Goal: Task Accomplishment & Management: Complete application form

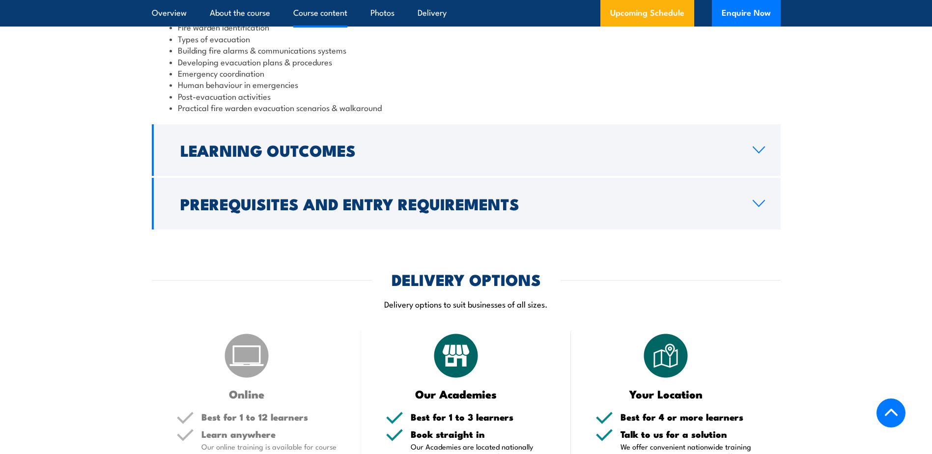
scroll to position [1180, 0]
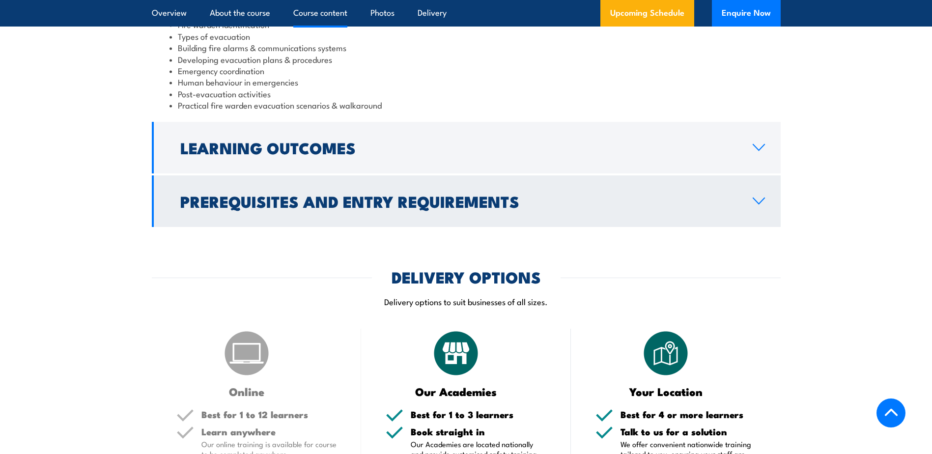
click at [764, 202] on icon at bounding box center [759, 201] width 13 height 8
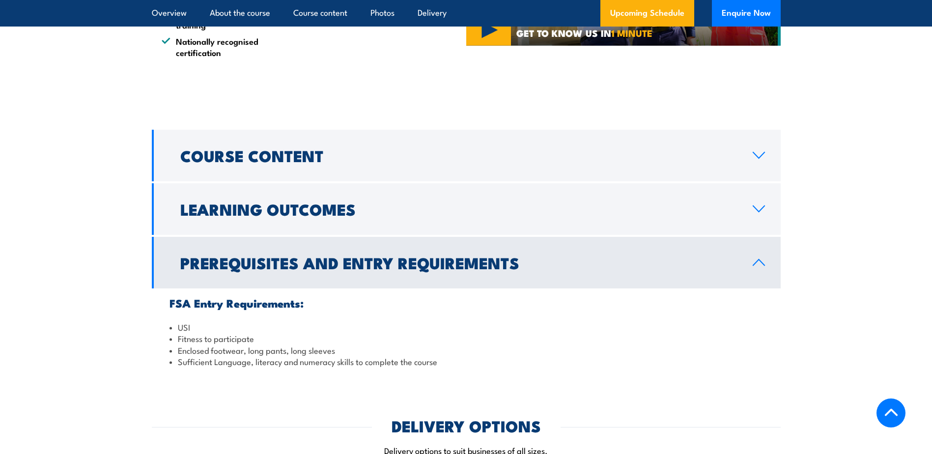
scroll to position [902, 0]
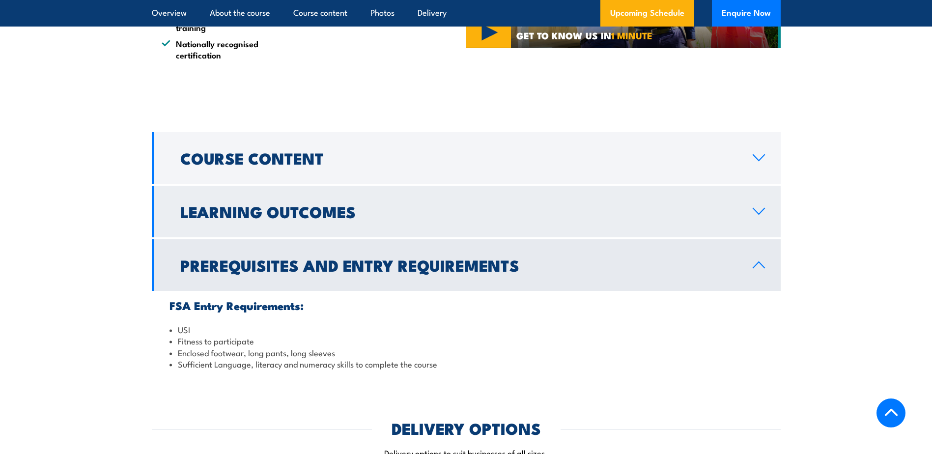
click at [756, 208] on icon at bounding box center [759, 211] width 13 height 8
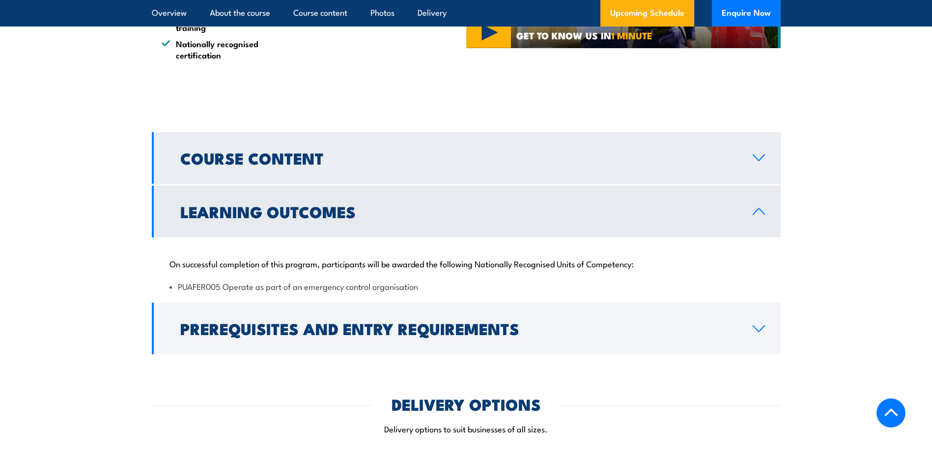
click at [761, 156] on icon at bounding box center [759, 158] width 13 height 8
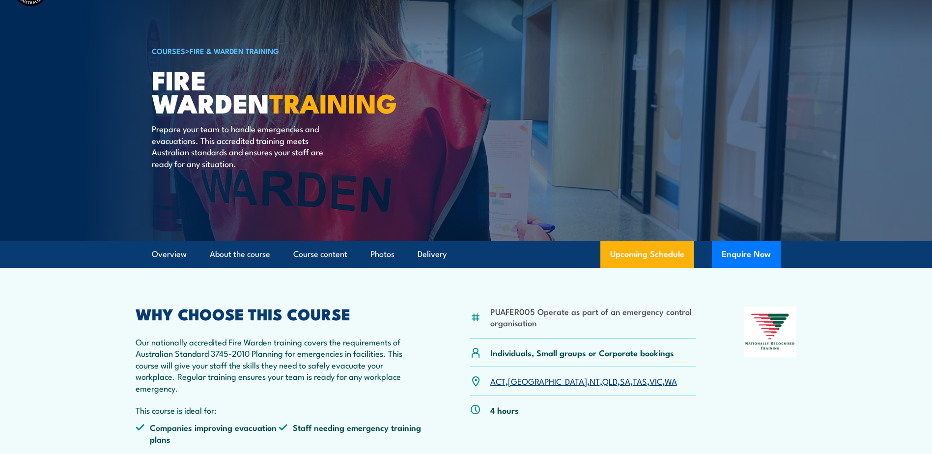
scroll to position [0, 0]
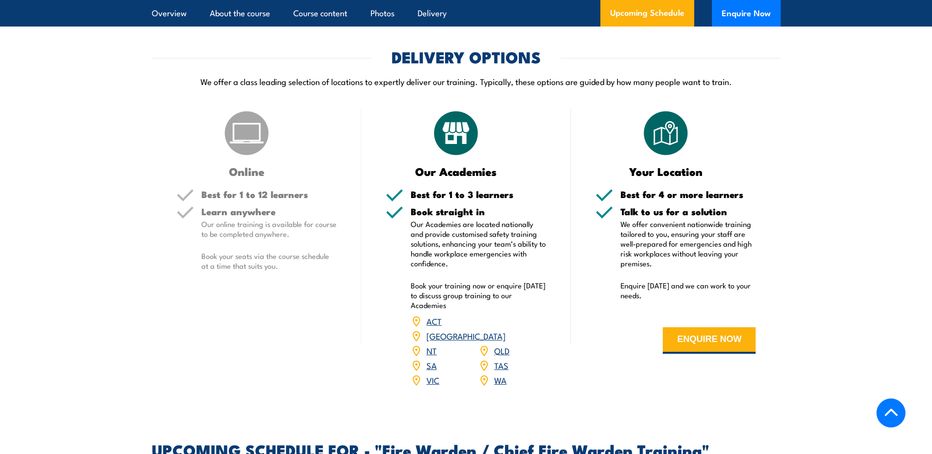
scroll to position [1327, 0]
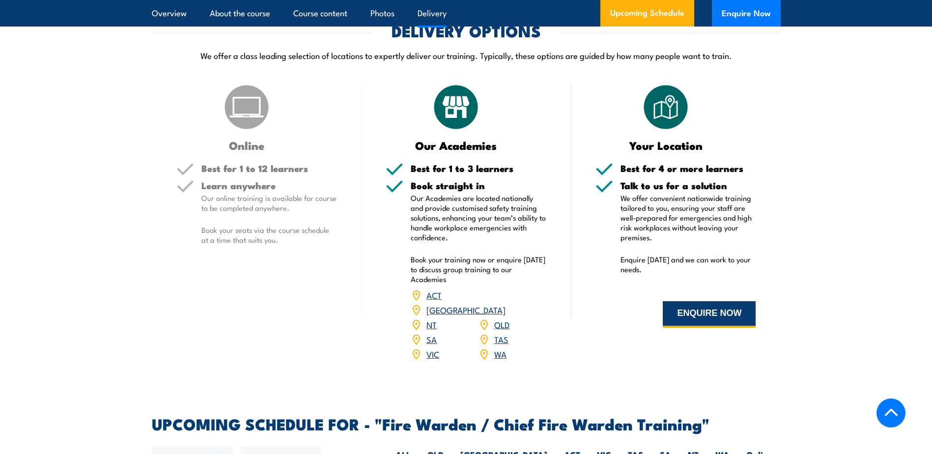
drag, startPoint x: 690, startPoint y: 328, endPoint x: 695, endPoint y: 322, distance: 7.7
click at [692, 325] on button "ENQUIRE NOW" at bounding box center [709, 314] width 93 height 27
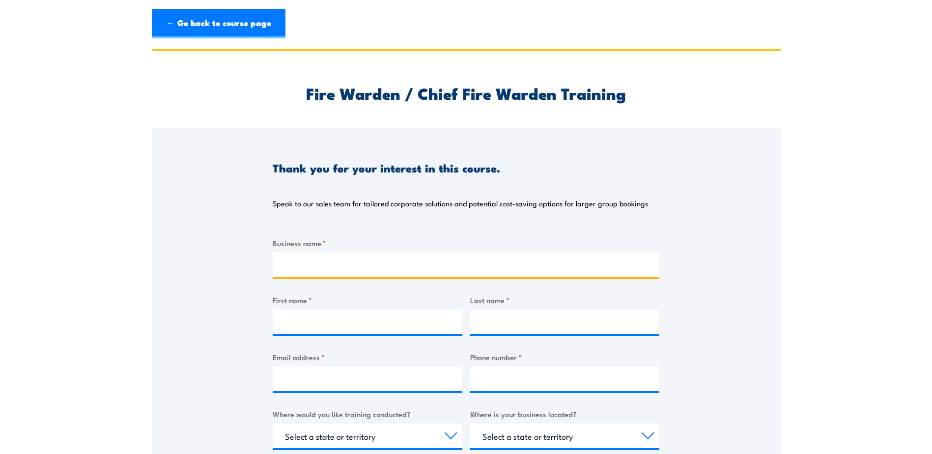
click at [319, 254] on input "Business name *" at bounding box center [466, 265] width 387 height 25
type input "Shapecut Pty Ltd"
type input "JACK"
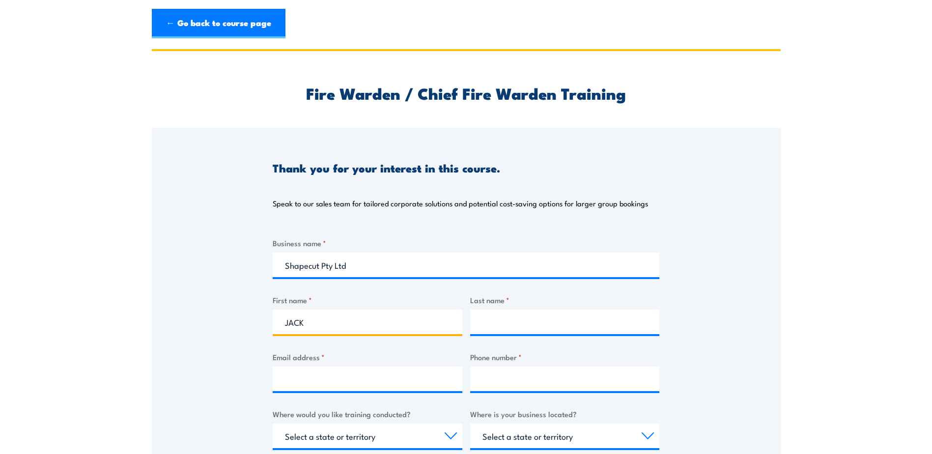
type input "[PERSON_NAME]"
type input "[EMAIL_ADDRESS][DOMAIN_NAME]"
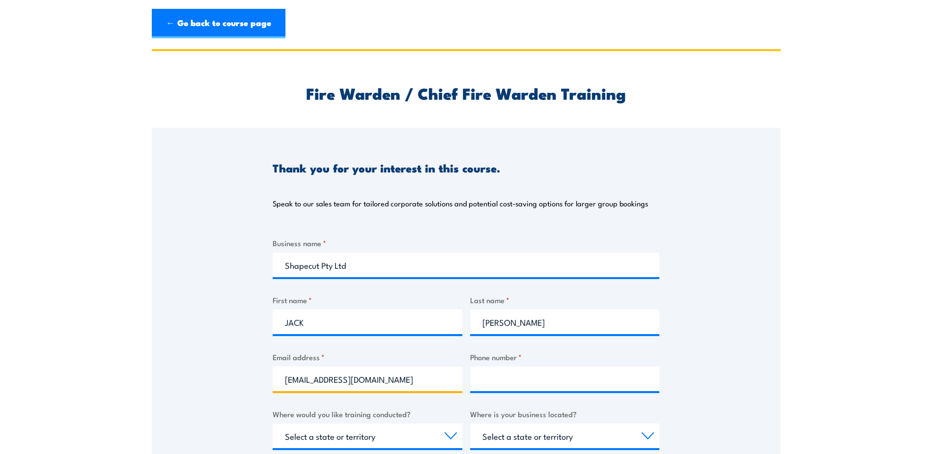
type input "0414327156"
select select "QLD"
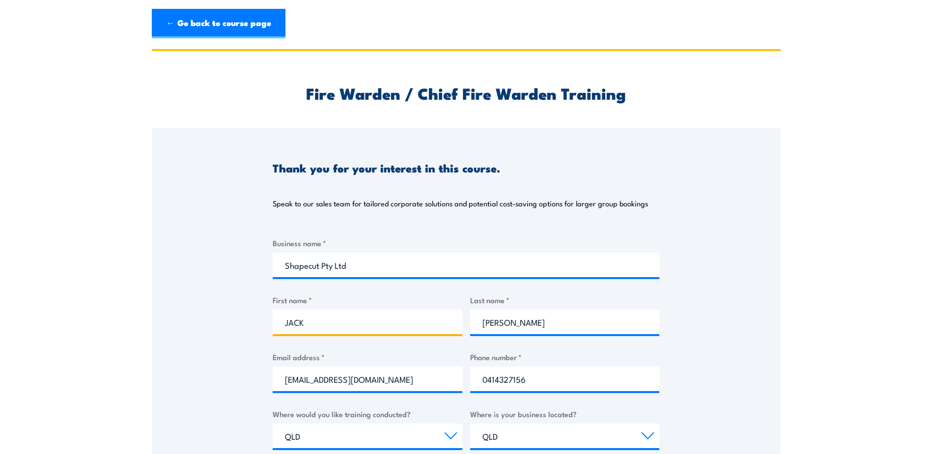
drag, startPoint x: 359, startPoint y: 324, endPoint x: 220, endPoint y: 326, distance: 138.6
click at [220, 326] on div "Thank you for your interest in this course. Speak to our sales team for tailore…" at bounding box center [466, 373] width 629 height 491
click at [314, 324] on input "[PERSON_NAME]" at bounding box center [368, 322] width 190 height 25
drag, startPoint x: 316, startPoint y: 323, endPoint x: 230, endPoint y: 325, distance: 86.0
click at [230, 325] on div "Thank you for your interest in this course. Speak to our sales team for tailore…" at bounding box center [466, 373] width 629 height 491
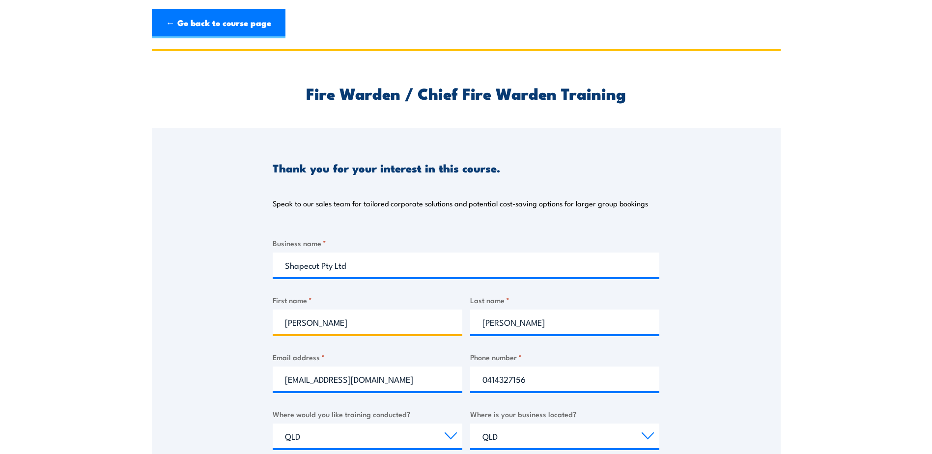
type input "[PERSON_NAME]"
drag, startPoint x: 557, startPoint y: 383, endPoint x: 472, endPoint y: 382, distance: 85.0
click at [472, 382] on input "0414327156" at bounding box center [565, 379] width 190 height 25
type input "0732715600"
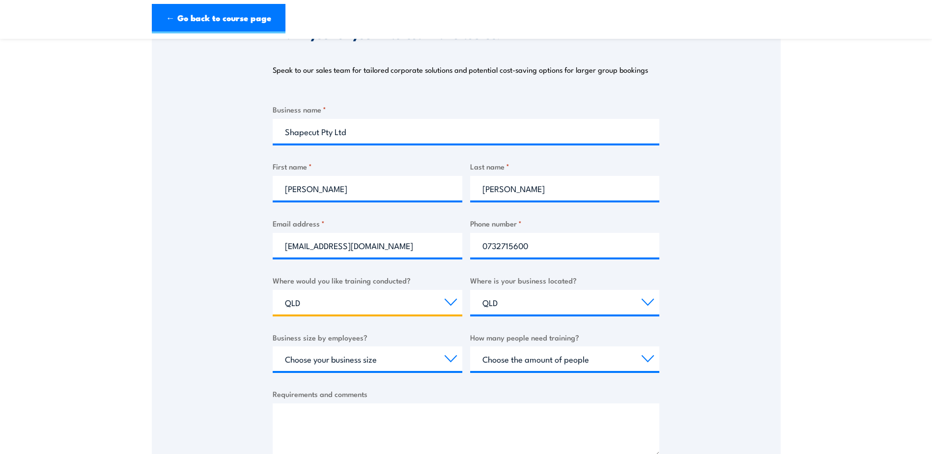
scroll to position [147, 0]
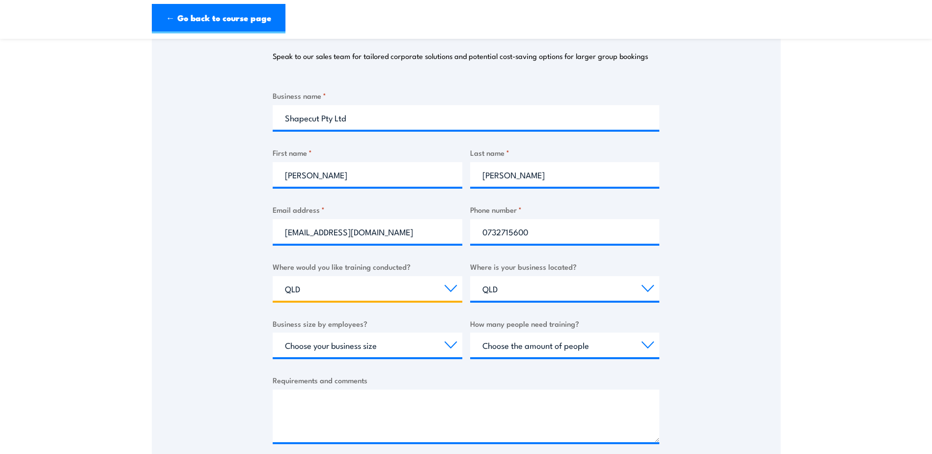
drag, startPoint x: 384, startPoint y: 287, endPoint x: 326, endPoint y: 285, distance: 58.0
click at [326, 285] on select "Select a state or territory Nationally - multiple locations [GEOGRAPHIC_DATA] […" at bounding box center [368, 288] width 190 height 25
click at [273, 276] on select "Select a state or territory Nationally - multiple locations [GEOGRAPHIC_DATA] […" at bounding box center [368, 288] width 190 height 25
click at [552, 288] on select "Select a state or territory [GEOGRAPHIC_DATA] [GEOGRAPHIC_DATA] [GEOGRAPHIC_DAT…" at bounding box center [565, 288] width 190 height 25
click at [470, 276] on select "Select a state or territory [GEOGRAPHIC_DATA] [GEOGRAPHIC_DATA] [GEOGRAPHIC_DAT…" at bounding box center [565, 288] width 190 height 25
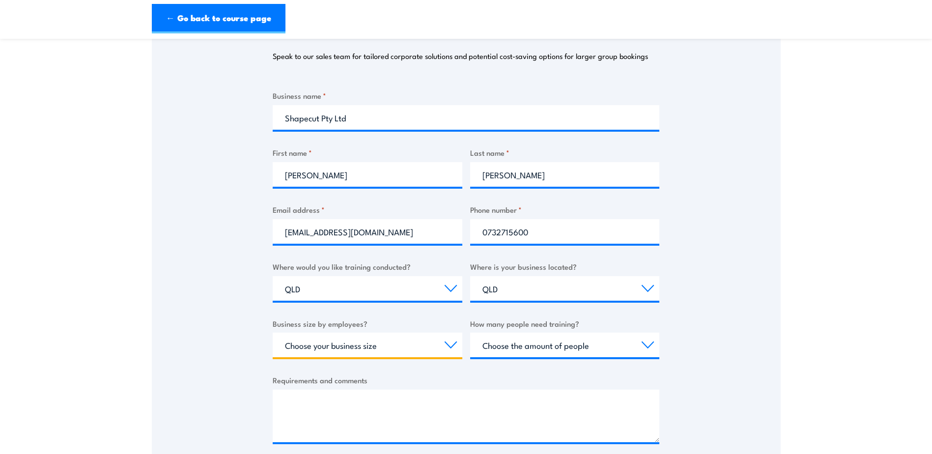
click at [388, 345] on select "Choose your business size 1 to 19 20 to 199 200+" at bounding box center [368, 345] width 190 height 25
select select "20 to 199"
click at [273, 333] on select "Choose your business size 1 to 19 20 to 199 200+" at bounding box center [368, 345] width 190 height 25
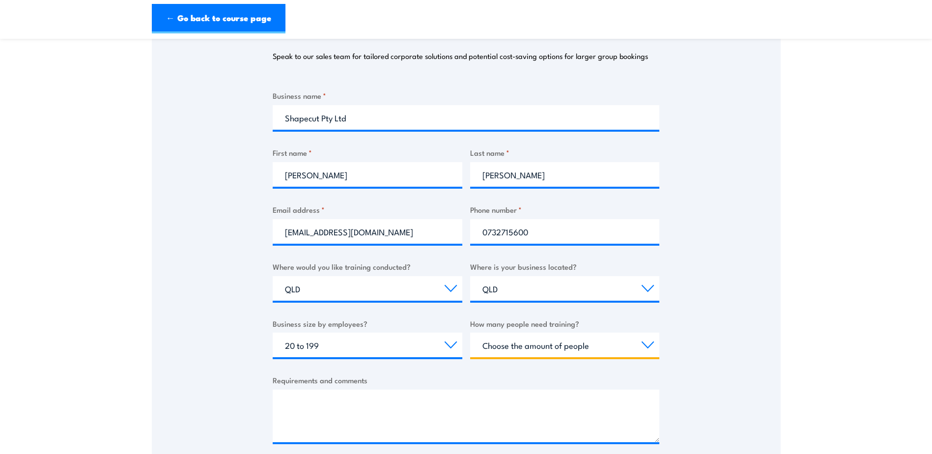
click at [533, 343] on select "Choose the amount of people 1 to 4 5 to 19 20+" at bounding box center [565, 345] width 190 height 25
select select "5 to 19"
click at [470, 333] on select "Choose the amount of people 1 to 4 5 to 19 20+" at bounding box center [565, 345] width 190 height 25
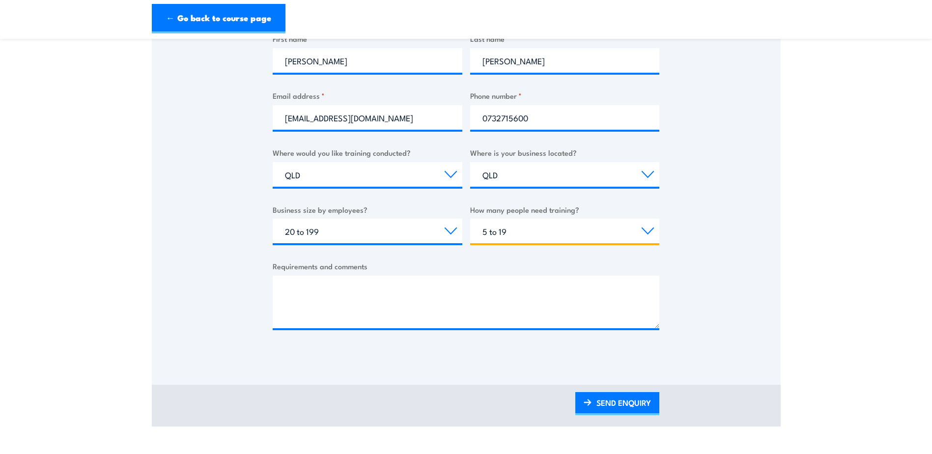
scroll to position [295, 0]
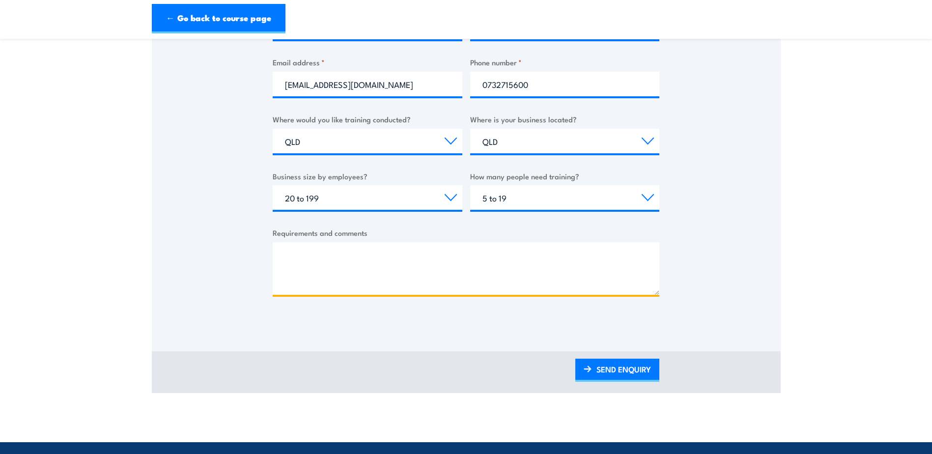
click at [327, 244] on textarea "Requirements and comments" at bounding box center [466, 268] width 387 height 53
click at [391, 281] on textarea "We required to have fire warden training for 6 people on site, in addition can …" at bounding box center [466, 268] width 387 height 53
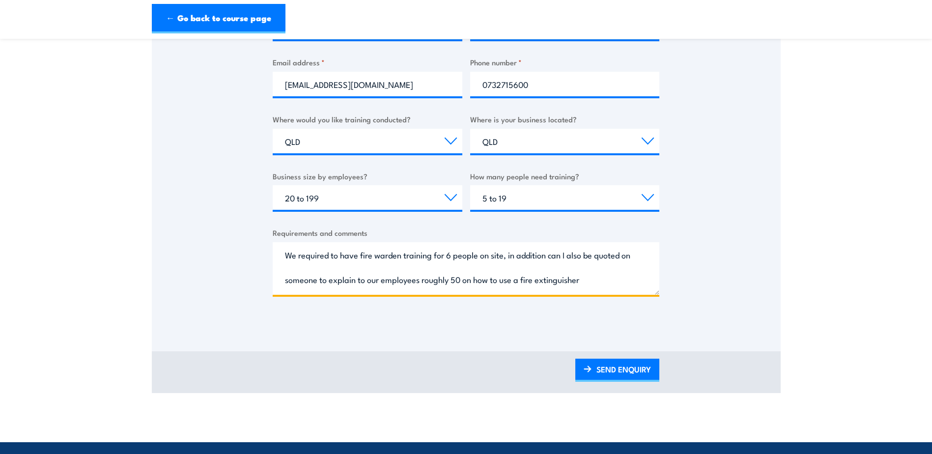
click at [621, 281] on textarea "We required to have fire warden training for 6 people on site, in addition can …" at bounding box center [466, 268] width 387 height 53
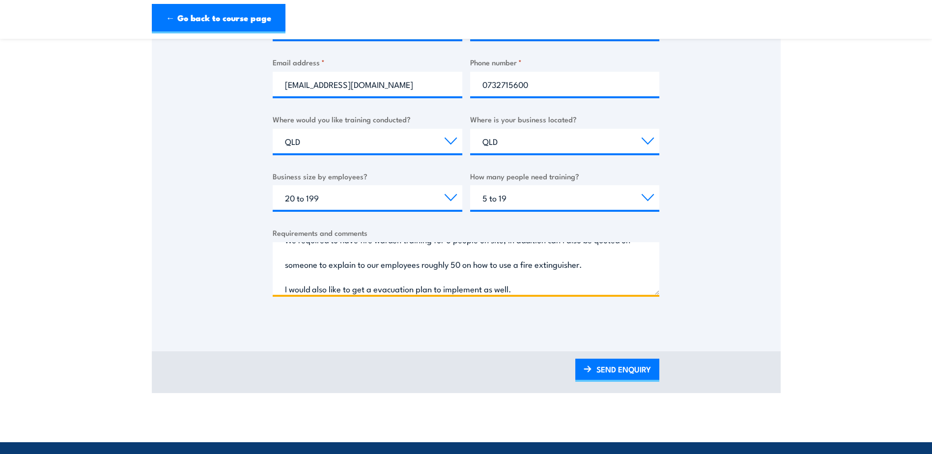
click at [551, 290] on textarea "We required to have fire warden training for 6 people on site, in addition can …" at bounding box center [466, 268] width 387 height 53
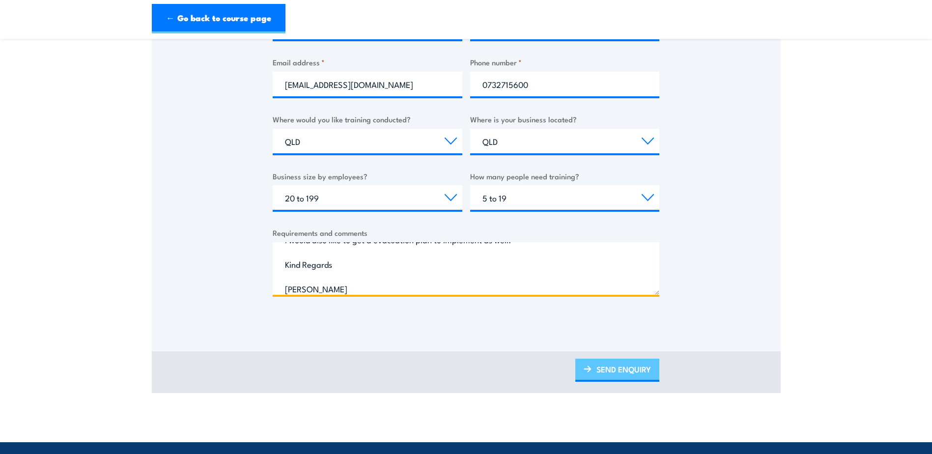
type textarea "We required to have fire warden training for 6 people on site, in addition can …"
click at [615, 375] on link "SEND ENQUIRY" at bounding box center [618, 370] width 84 height 23
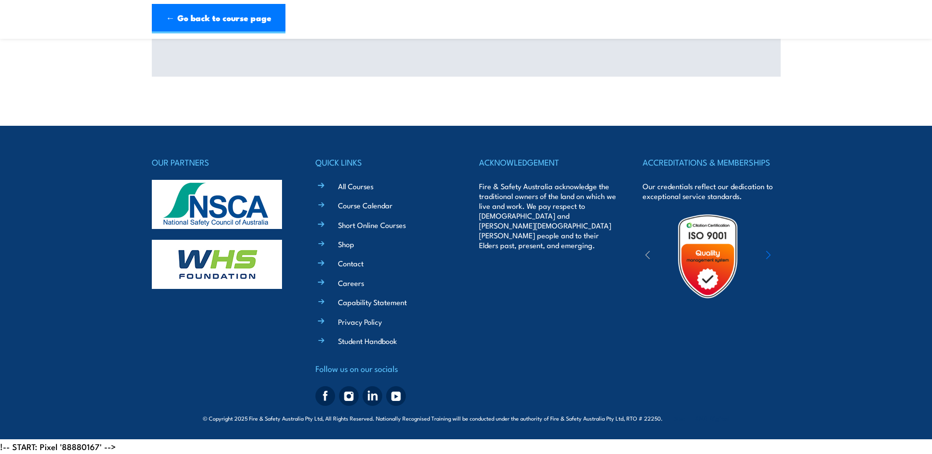
click at [626, 375] on div "OUR PARTNERS QUICK LINKS All Courses Course Calendar Short Online Courses Shop …" at bounding box center [466, 282] width 629 height 255
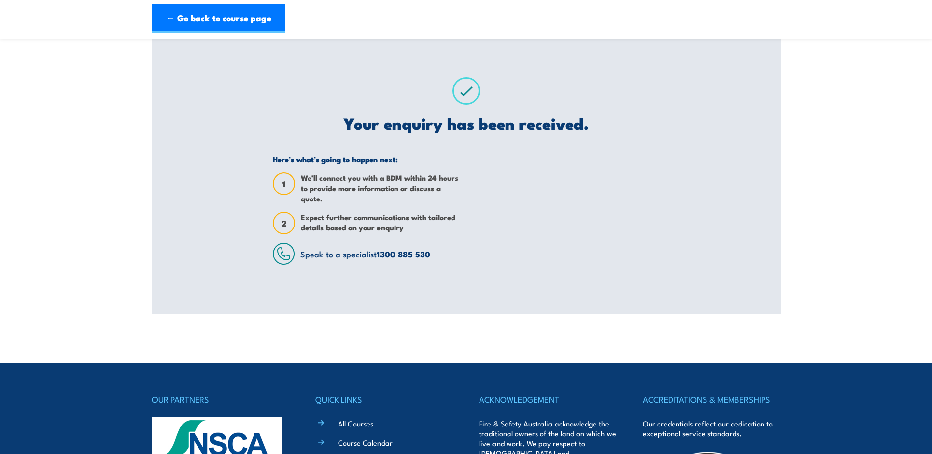
scroll to position [0, 0]
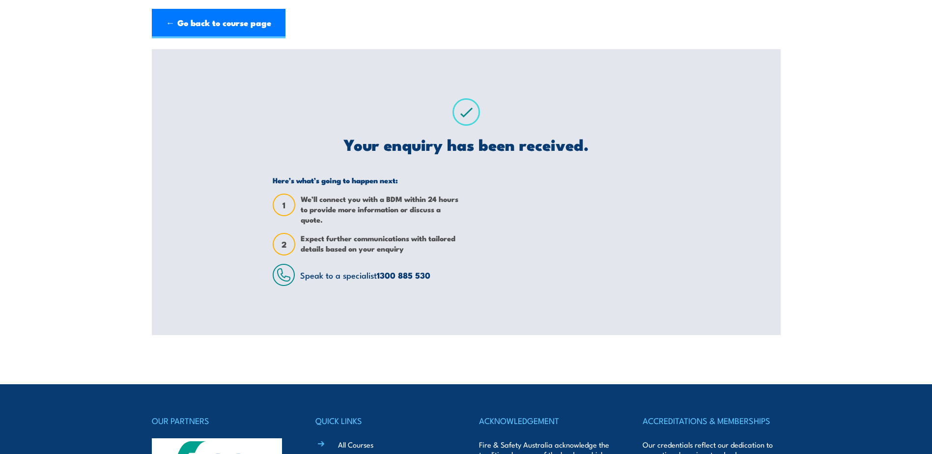
click at [281, 59] on div "Your enquiry has been received. Here’s what’s going to happen next: 1 We’ll con…" at bounding box center [466, 192] width 410 height 286
